Goal: Check status: Check status

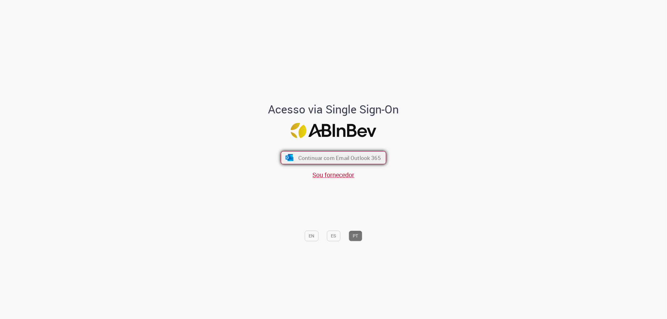
click at [329, 163] on button "Continuar com Email Outlook 365" at bounding box center [333, 157] width 105 height 13
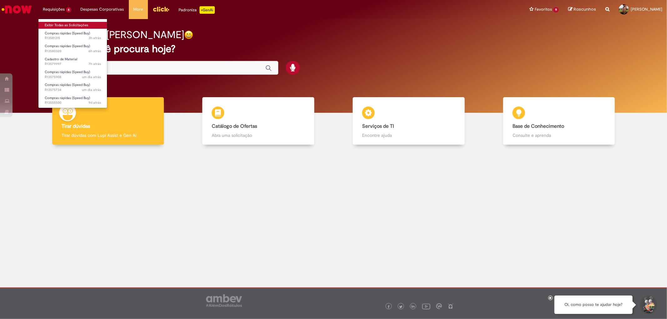
click at [56, 23] on link "Exibir Todas as Solicitações" at bounding box center [72, 25] width 69 height 7
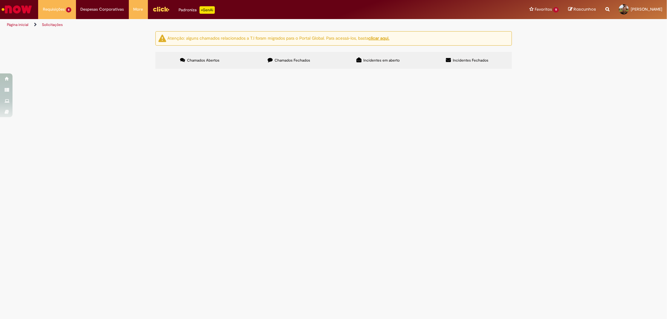
click at [0, 0] on span "Compras rápidas (Speed Buy)" at bounding box center [0, 0] width 0 height 0
click at [0, 0] on span "R13581315" at bounding box center [0, 0] width 0 height 0
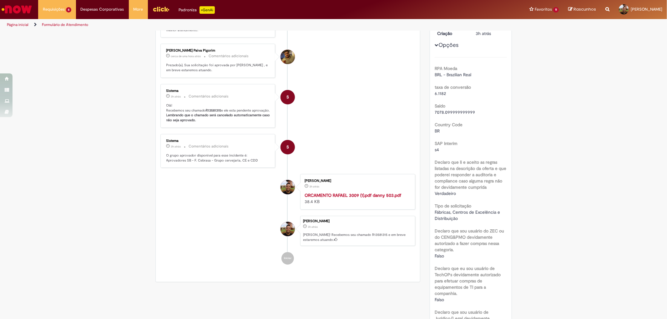
scroll to position [35, 0]
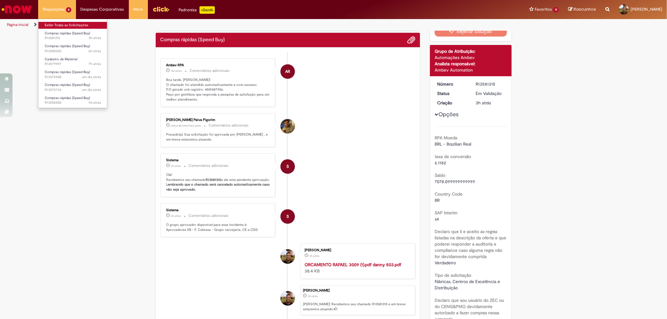
click at [59, 24] on link "Exibir Todas as Solicitações" at bounding box center [72, 25] width 69 height 7
